Goal: Transaction & Acquisition: Purchase product/service

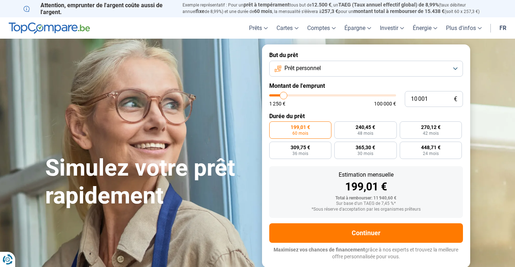
click at [455, 69] on button "Prêt personnel" at bounding box center [366, 69] width 194 height 16
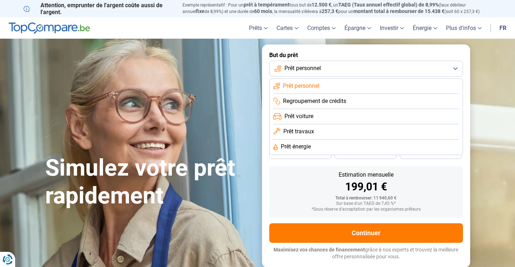
click at [310, 118] on span "Prêt voiture" at bounding box center [298, 116] width 29 height 8
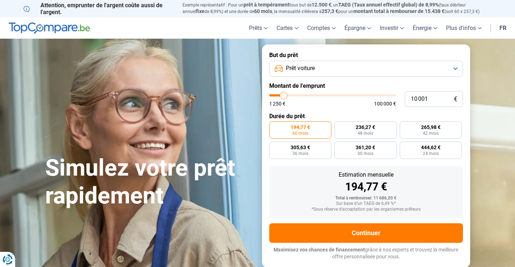
type input "9 000"
type input "9000"
type input "10 500"
type input "10500"
type input "12 000"
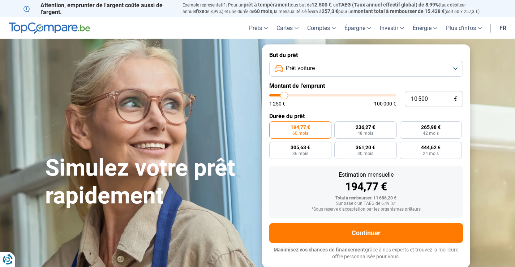
type input "12000"
type input "14 000"
type input "14000"
type input "15 500"
type input "15500"
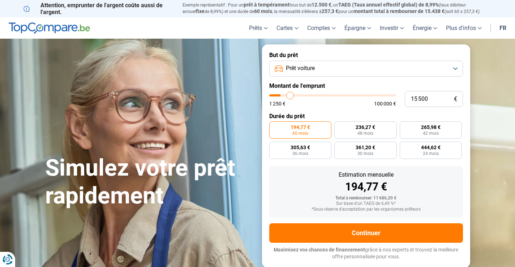
type input "16 000"
type input "16000"
type input "16 500"
type input "16500"
type input "17 250"
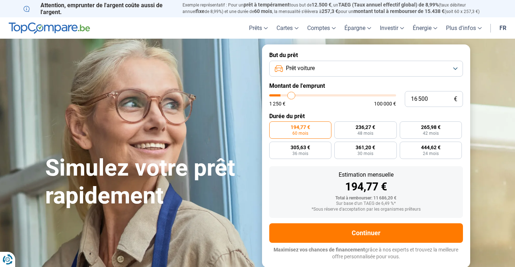
type input "17250"
type input "17 750"
type input "17750"
type input "18 000"
type input "18000"
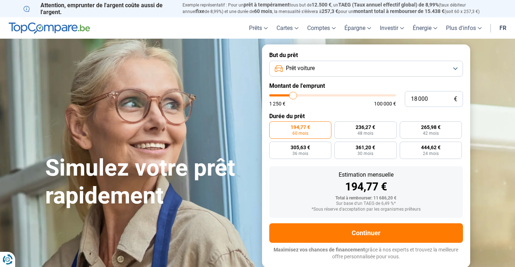
type input "18 500"
type input "18500"
type input "19 000"
type input "19000"
type input "19 250"
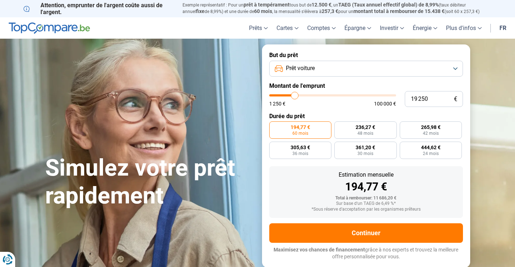
drag, startPoint x: 282, startPoint y: 94, endPoint x: 295, endPoint y: 94, distance: 12.6
type input "19250"
click at [295, 94] on input "range" at bounding box center [332, 95] width 127 height 2
radio input "false"
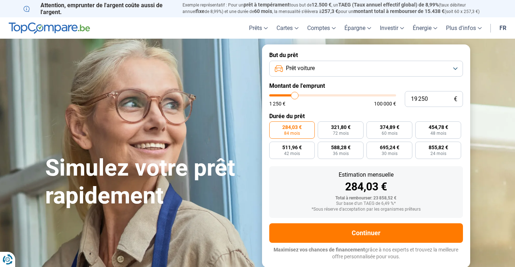
type input "13 000"
type input "13000"
click at [287, 94] on input "range" at bounding box center [332, 95] width 127 height 2
radio input "true"
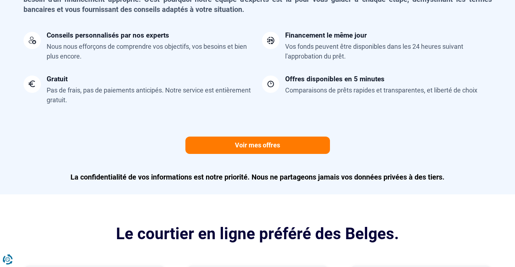
scroll to position [650, 0]
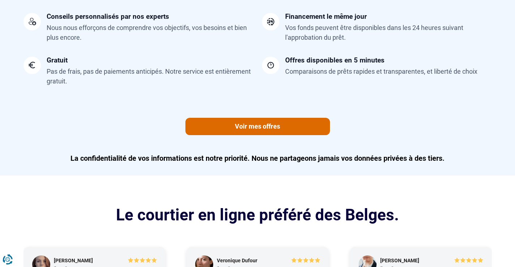
click at [248, 125] on link "Voir mes offres" at bounding box center [257, 126] width 144 height 17
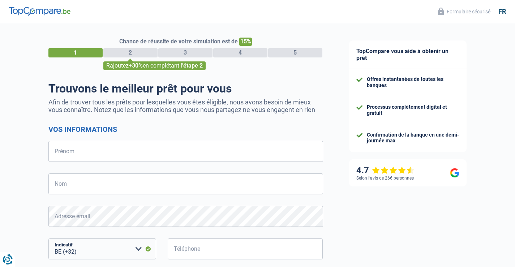
select select "32"
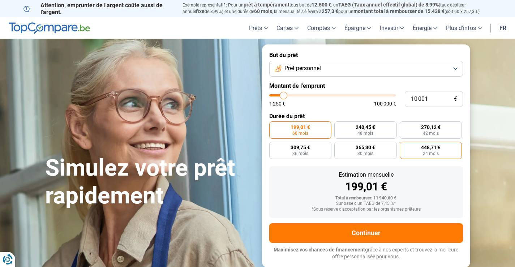
click at [434, 148] on span "448,71 €" at bounding box center [430, 147] width 19 height 5
click at [404, 146] on input "448,71 € 24 mois" at bounding box center [401, 144] width 5 height 5
radio input "true"
type input "10 250"
type input "10250"
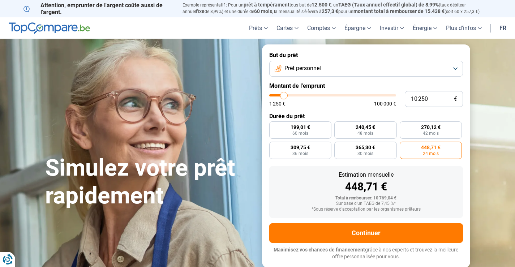
type input "10 000"
type input "10000"
type input "9 750"
type input "9750"
type input "9 500"
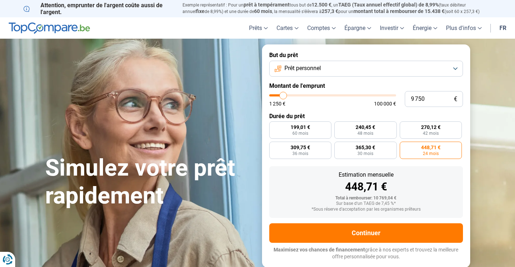
type input "9500"
type input "9 000"
type input "9000"
type input "8 750"
type input "8750"
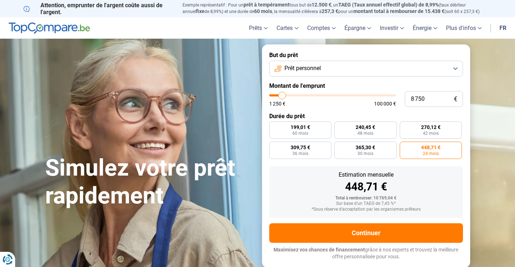
click at [282, 96] on input "range" at bounding box center [332, 95] width 127 height 2
radio input "true"
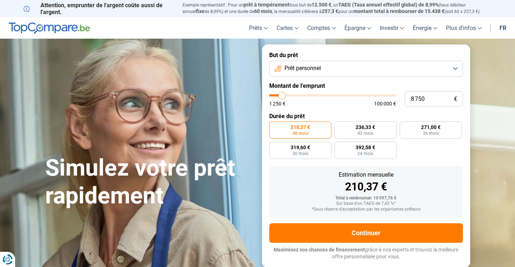
click at [278, 95] on input "range" at bounding box center [332, 95] width 127 height 2
click at [490, 174] on section "Simulez votre prêt rapidement Simulez votre prêt rapidement But du prêt Prêt pe…" at bounding box center [257, 156] width 515 height 234
